Goal: Task Accomplishment & Management: Use online tool/utility

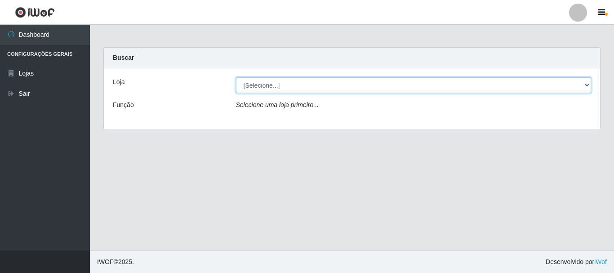
click at [324, 85] on select "[Selecione...] [GEOGRAPHIC_DATA] [GEOGRAPHIC_DATA]" at bounding box center [414, 85] width 356 height 16
select select "64"
click at [236, 77] on select "[Selecione...] [GEOGRAPHIC_DATA] [GEOGRAPHIC_DATA]" at bounding box center [414, 85] width 356 height 16
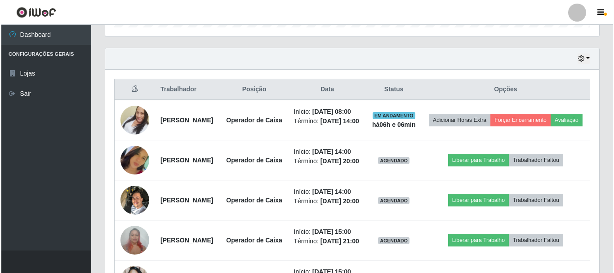
scroll to position [310, 0]
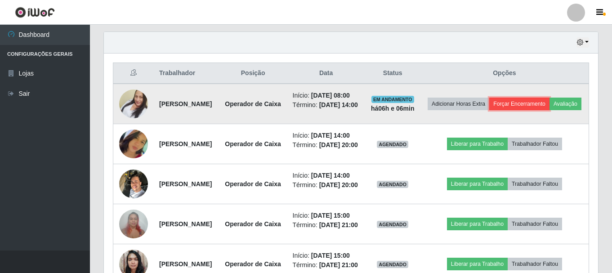
click at [538, 103] on button "Forçar Encerramento" at bounding box center [519, 104] width 60 height 13
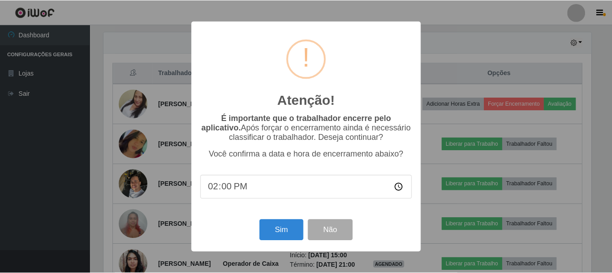
scroll to position [187, 489]
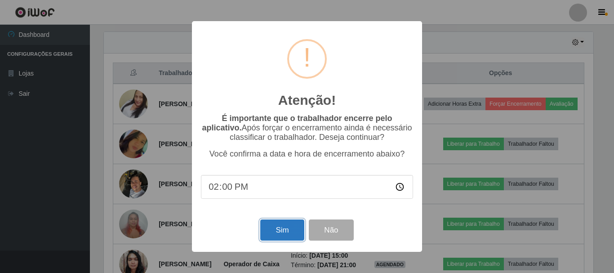
click at [286, 231] on button "Sim" at bounding box center [282, 229] width 44 height 21
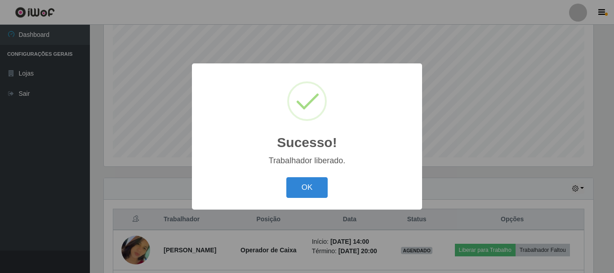
click at [286, 177] on button "OK" at bounding box center [307, 187] width 42 height 21
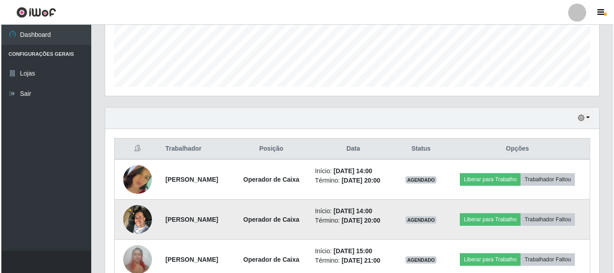
scroll to position [299, 0]
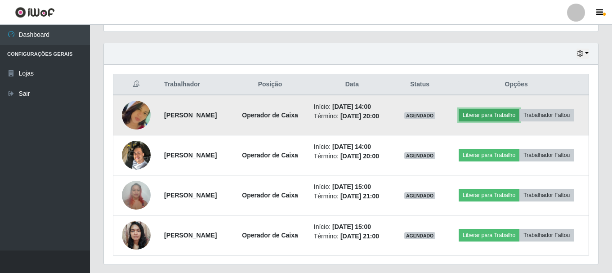
click at [519, 109] on button "Liberar para Trabalho" at bounding box center [488, 115] width 61 height 13
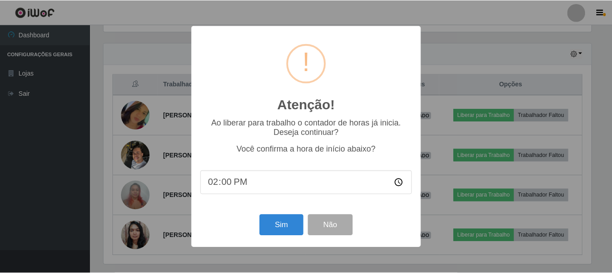
scroll to position [187, 489]
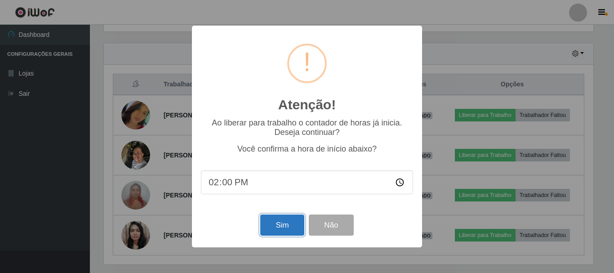
click at [274, 222] on button "Sim" at bounding box center [282, 224] width 44 height 21
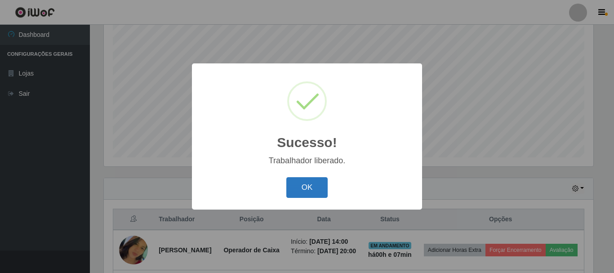
click at [318, 190] on button "OK" at bounding box center [307, 187] width 42 height 21
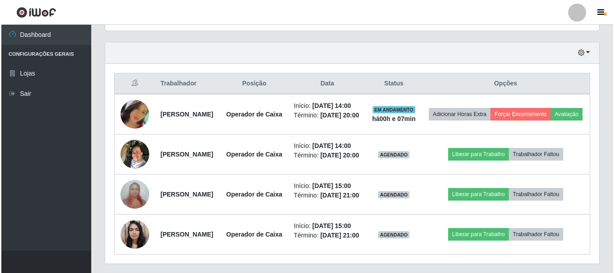
scroll to position [344, 0]
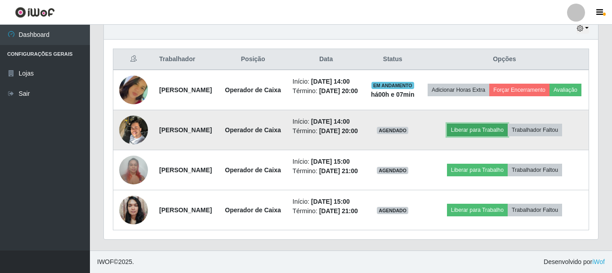
click at [504, 136] on button "Liberar para Trabalho" at bounding box center [477, 130] width 61 height 13
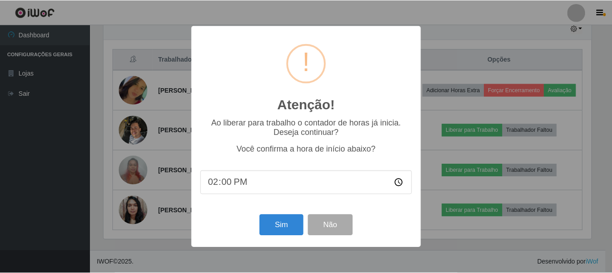
scroll to position [187, 489]
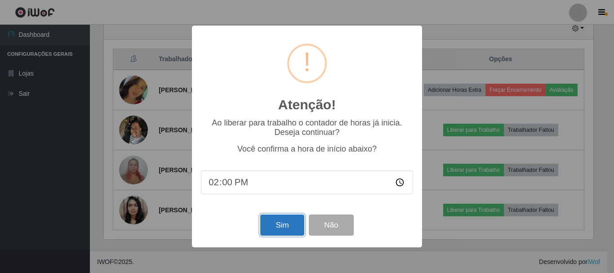
click at [292, 224] on button "Sim" at bounding box center [282, 224] width 44 height 21
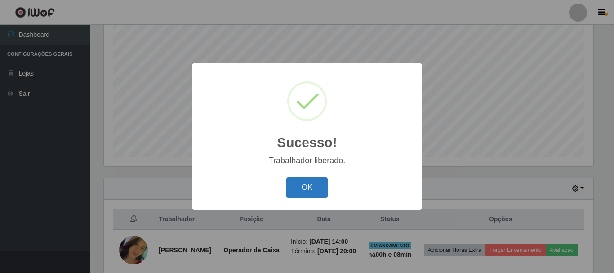
click at [300, 196] on button "OK" at bounding box center [307, 187] width 42 height 21
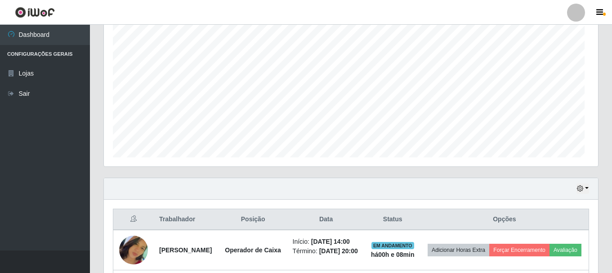
scroll to position [187, 494]
